Goal: Task Accomplishment & Management: Complete application form

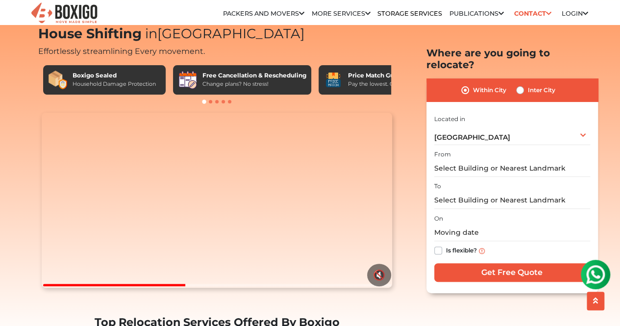
scroll to position [27, 0]
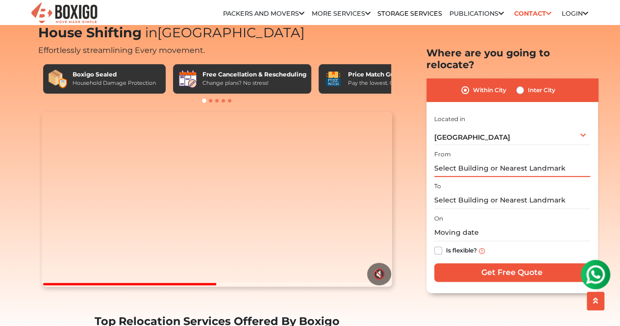
click at [469, 163] on input "text" at bounding box center [512, 168] width 156 height 17
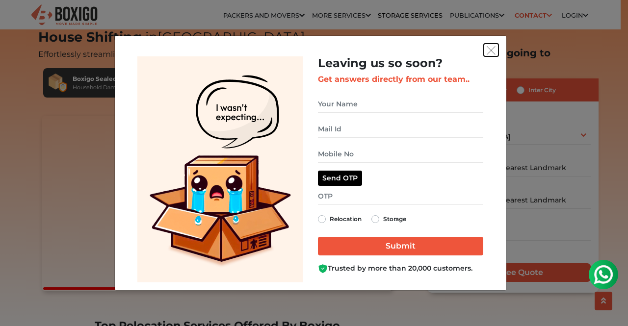
click at [484, 48] on button "get free quote dialog" at bounding box center [490, 50] width 15 height 13
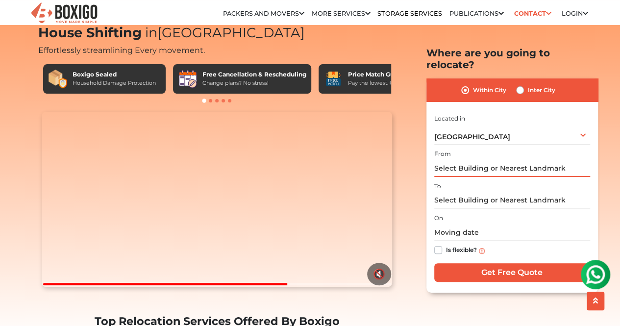
click at [483, 160] on input "text" at bounding box center [512, 168] width 156 height 17
paste input "[STREET_ADDRESS][PERSON_NAME][PERSON_NAME]"
type input "[STREET_ADDRESS][PERSON_NAME][PERSON_NAME]"
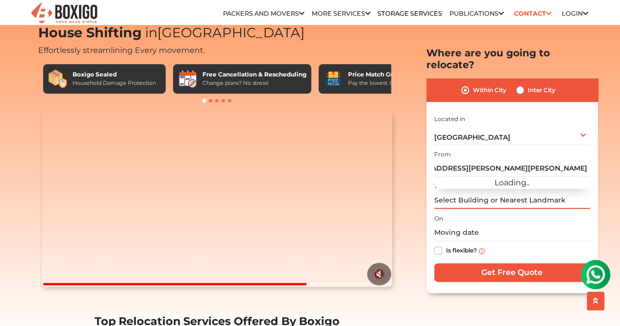
scroll to position [0, 0]
click at [460, 197] on input "text" at bounding box center [512, 200] width 156 height 17
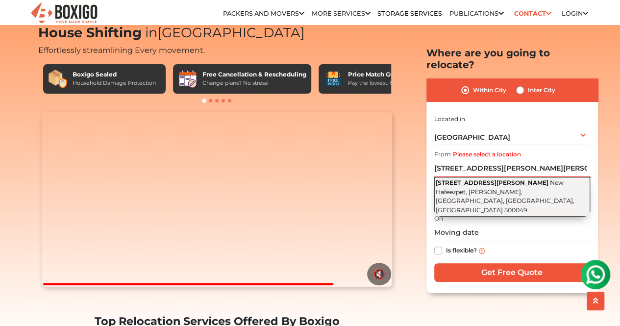
click at [459, 180] on span "New Hafeezpet, [PERSON_NAME], [GEOGRAPHIC_DATA], [GEOGRAPHIC_DATA], [GEOGRAPHIC…" at bounding box center [505, 196] width 139 height 35
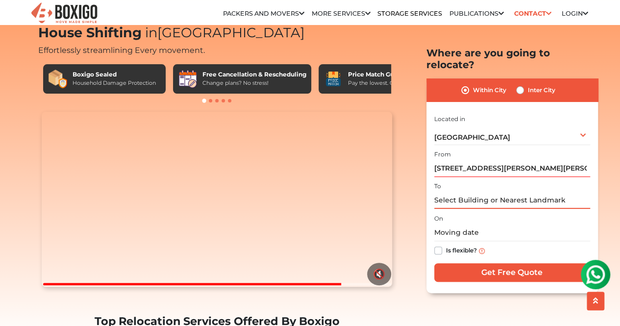
click at [469, 192] on input "text" at bounding box center [512, 200] width 156 height 17
click at [484, 192] on input "text" at bounding box center [512, 200] width 156 height 17
paste input "[PERSON_NAME][STREET_ADDRESS]"
type input "[PERSON_NAME][STREET_ADDRESS]"
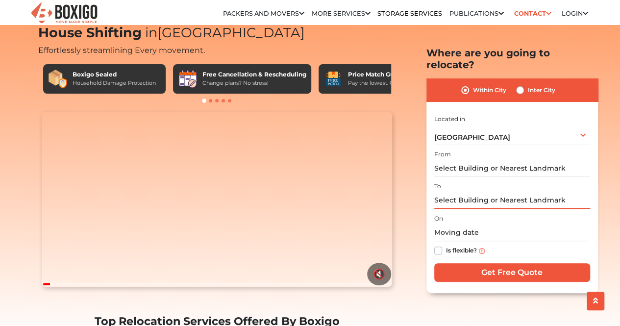
click at [467, 192] on input "text" at bounding box center [512, 200] width 156 height 17
paste input "[PERSON_NAME][STREET_ADDRESS]"
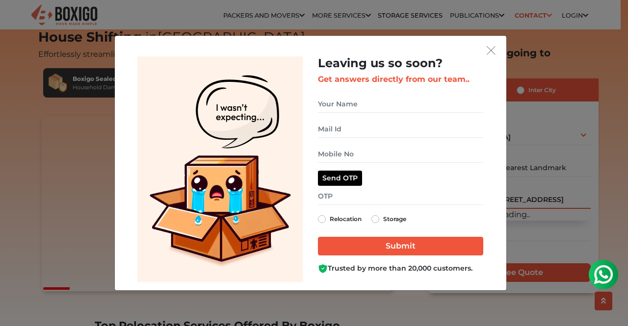
type input "[PERSON_NAME][STREET_ADDRESS]"
click at [494, 46] on img "get free quote dialog" at bounding box center [490, 50] width 9 height 9
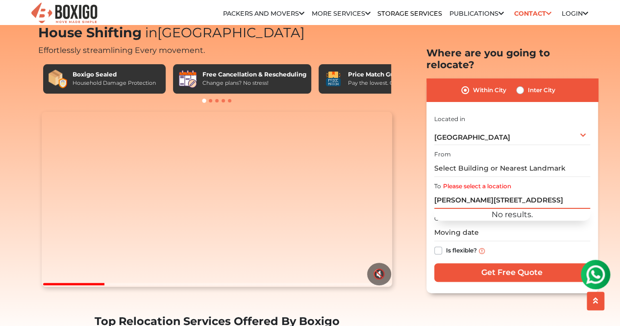
click at [514, 192] on input "[PERSON_NAME][STREET_ADDRESS]" at bounding box center [512, 200] width 156 height 17
click at [462, 192] on input "[PERSON_NAME][STREET_ADDRESS]" at bounding box center [512, 200] width 156 height 17
